Goal: Find specific page/section: Find specific page/section

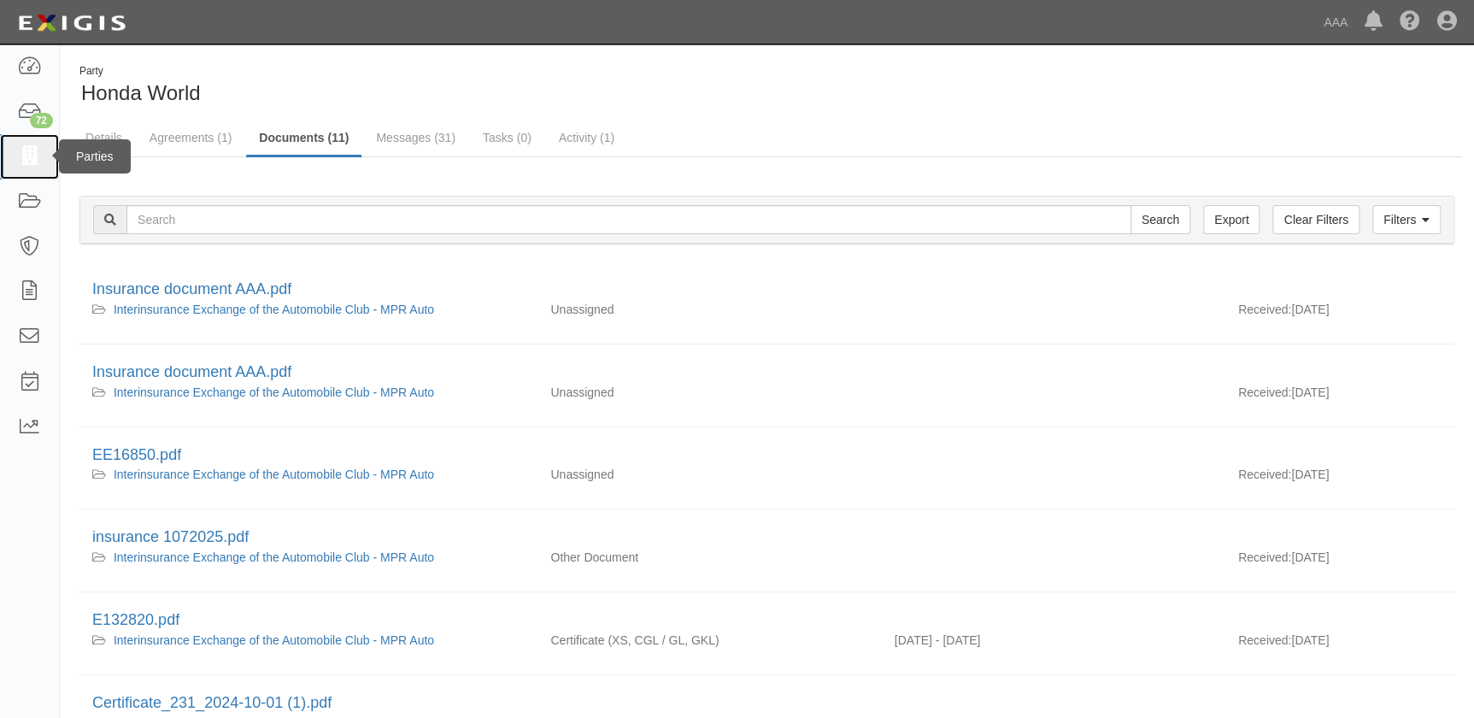
click at [20, 166] on icon at bounding box center [29, 157] width 24 height 20
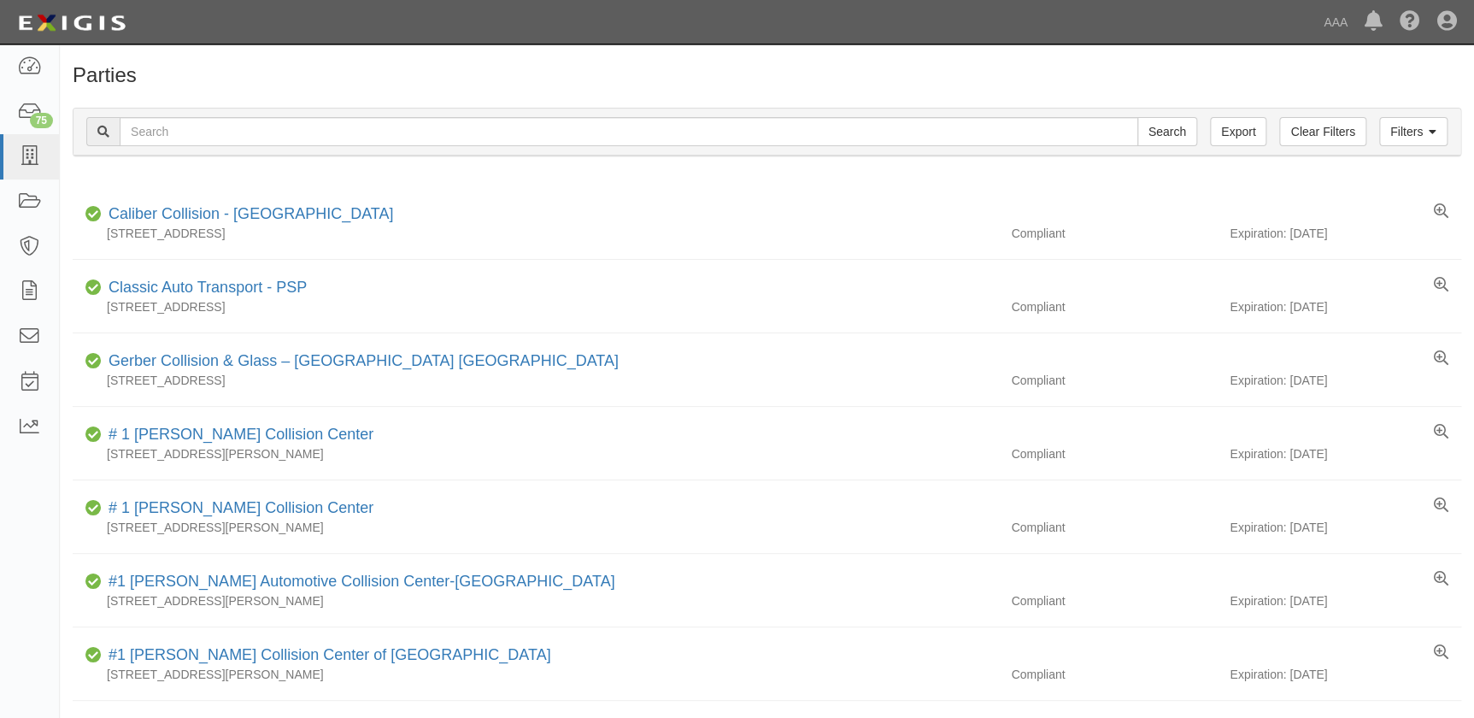
click at [185, 138] on input "text" at bounding box center [629, 131] width 1018 height 29
type input "bmw downtown"
click at [1137, 117] on input "Search" at bounding box center [1167, 131] width 60 height 29
